Goal: Information Seeking & Learning: Learn about a topic

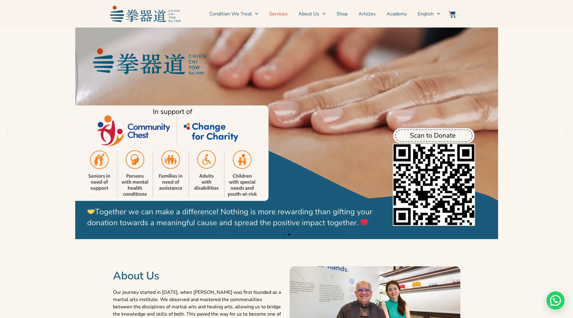
click at [282, 15] on link "Services" at bounding box center [278, 13] width 18 height 15
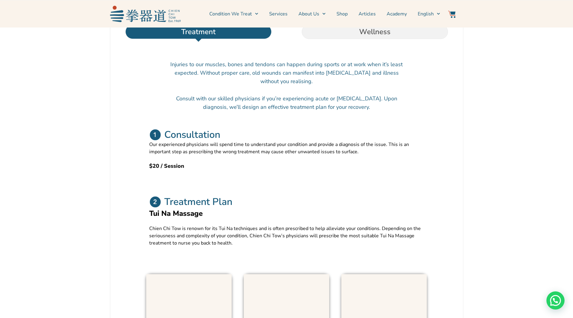
scroll to position [242, 0]
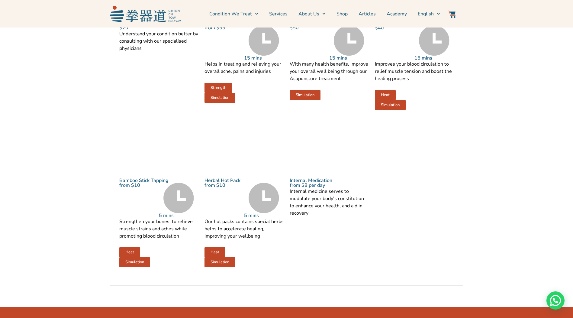
scroll to position [755, 0]
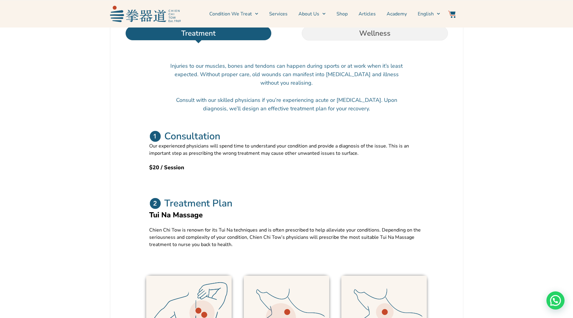
scroll to position [119, 0]
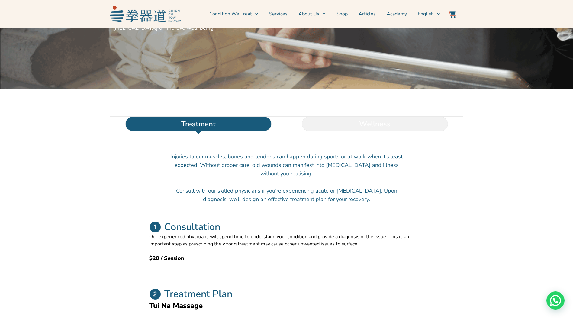
click at [371, 131] on li "Wellness" at bounding box center [375, 124] width 176 height 15
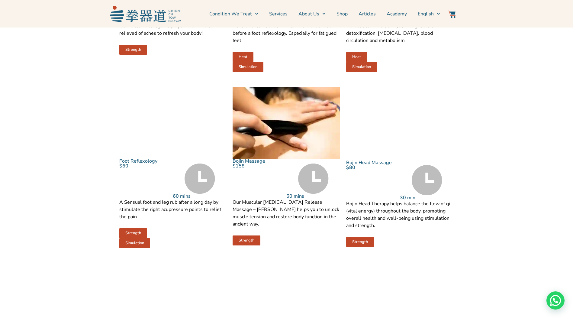
scroll to position [482, 0]
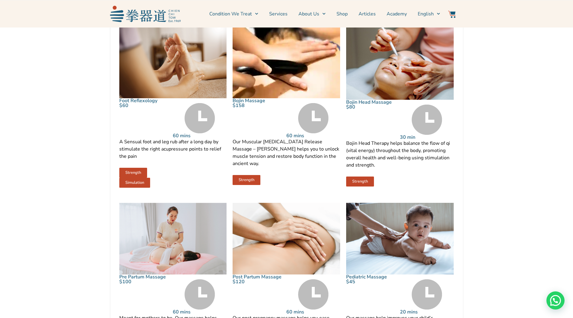
click at [530, 208] on section "Treatment Wellness Injuries to our muscles, bones and tendons can happen during…" at bounding box center [286, 64] width 573 height 674
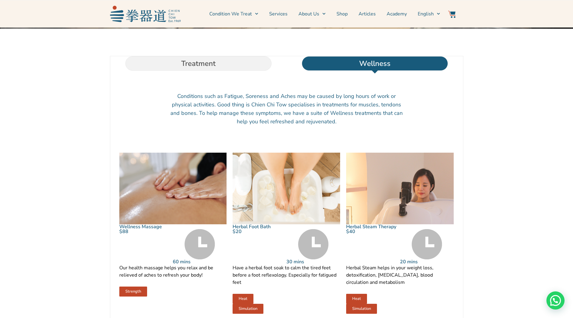
scroll to position [119, 0]
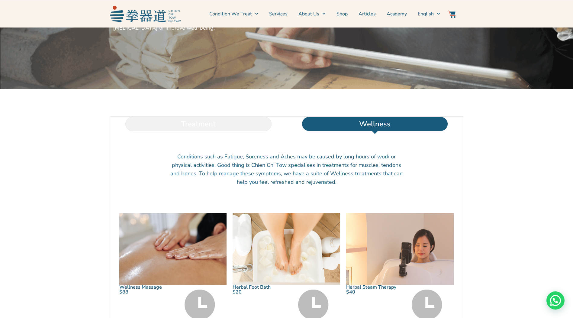
click at [202, 131] on li "Treatment" at bounding box center [198, 124] width 176 height 15
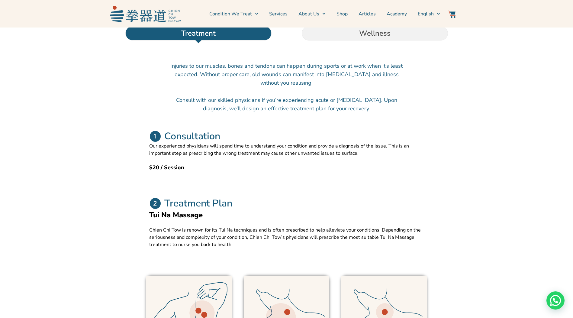
scroll to position [301, 0]
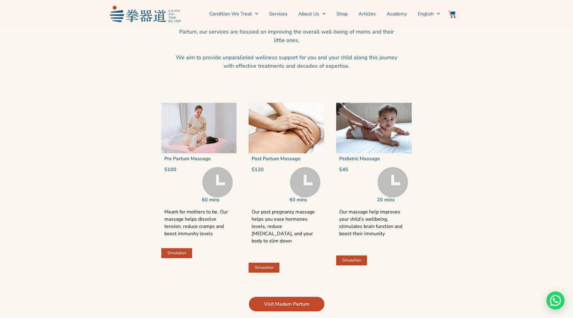
scroll to position [1274, 0]
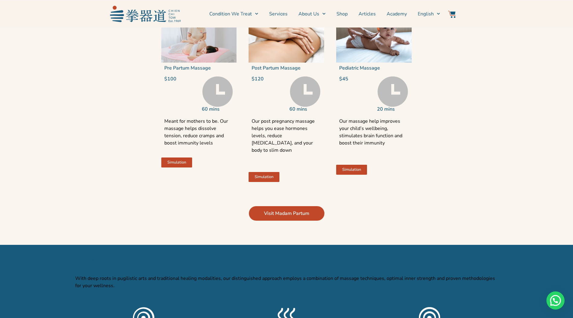
click at [463, 167] on section "Pre Partum Massage $100 60 mins Meant for mothers to be. Our massage helps diss…" at bounding box center [286, 97] width 429 height 182
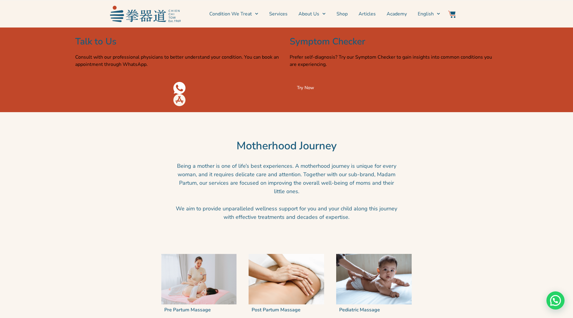
scroll to position [972, 0]
